Goal: Find specific page/section: Find specific page/section

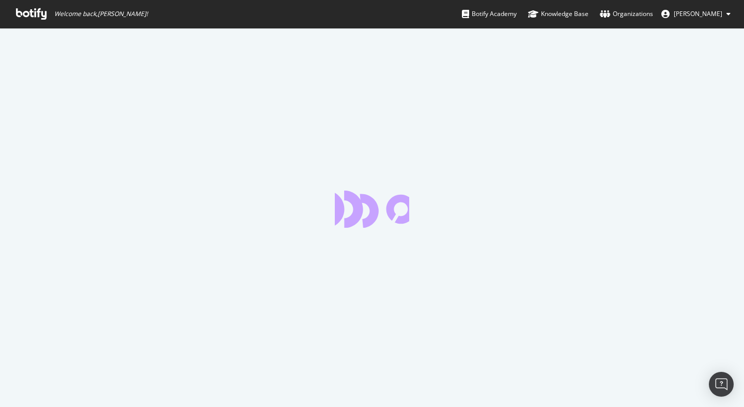
click at [164, 117] on div at bounding box center [372, 217] width 744 height 379
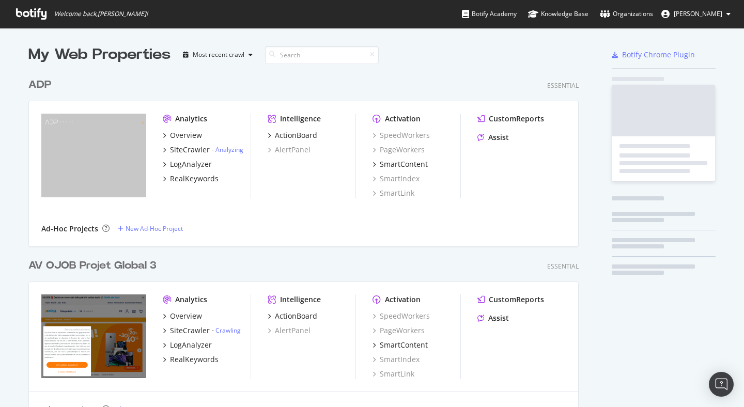
scroll to position [3725, 551]
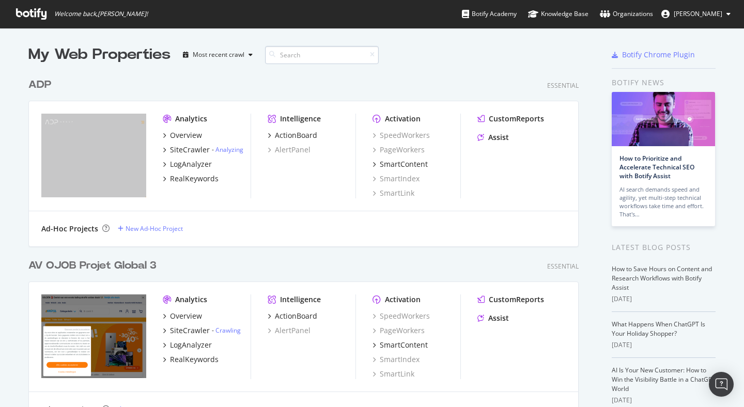
click at [282, 59] on input at bounding box center [322, 55] width 114 height 18
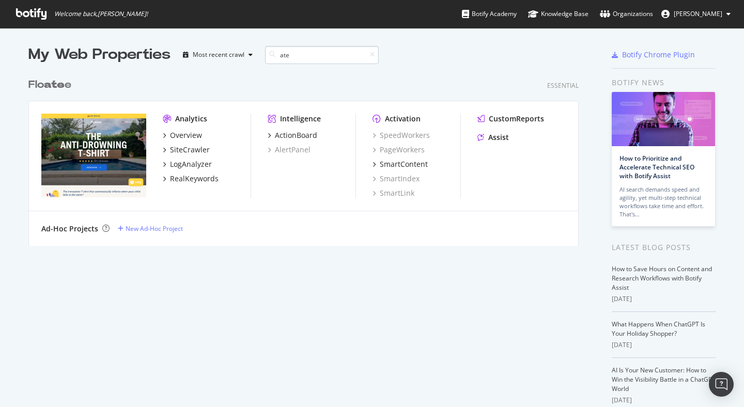
scroll to position [173, 551]
type input "ateli"
